Goal: Navigation & Orientation: Go to known website

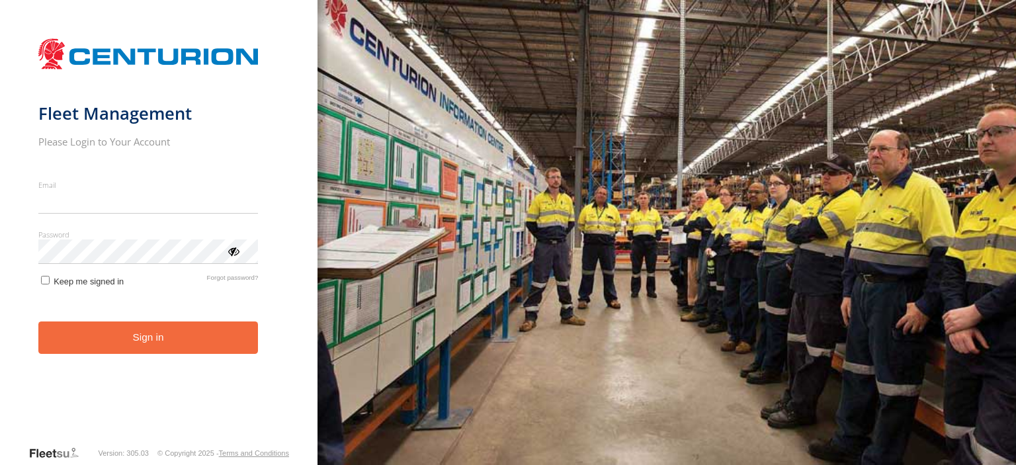
type input "**********"
click at [212, 346] on button "Sign in" at bounding box center [148, 337] width 220 height 32
